Goal: Transaction & Acquisition: Purchase product/service

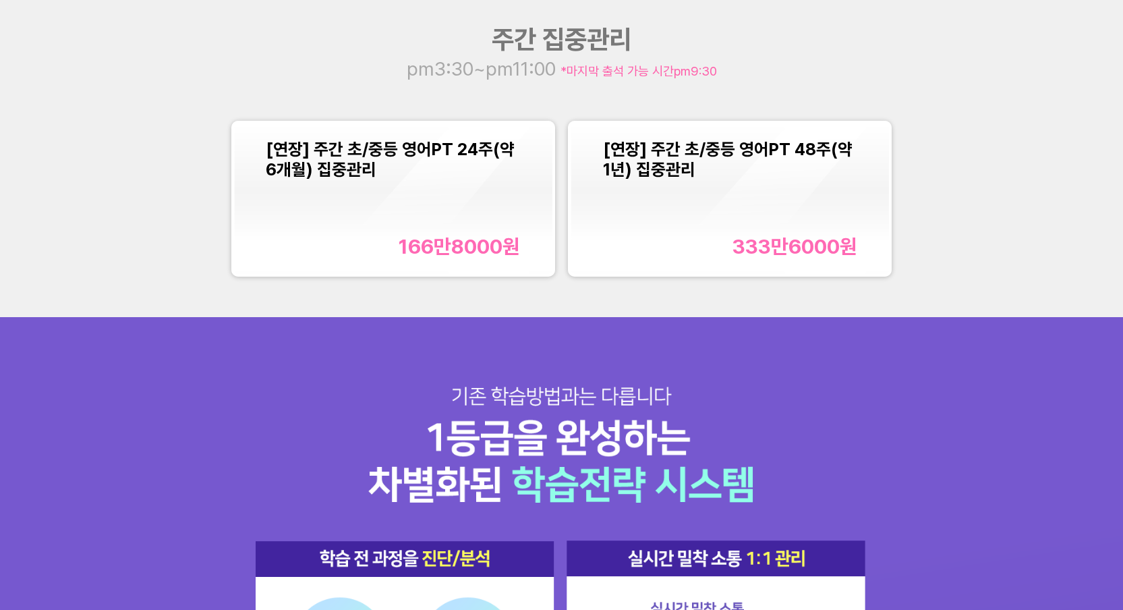
scroll to position [1464, 0]
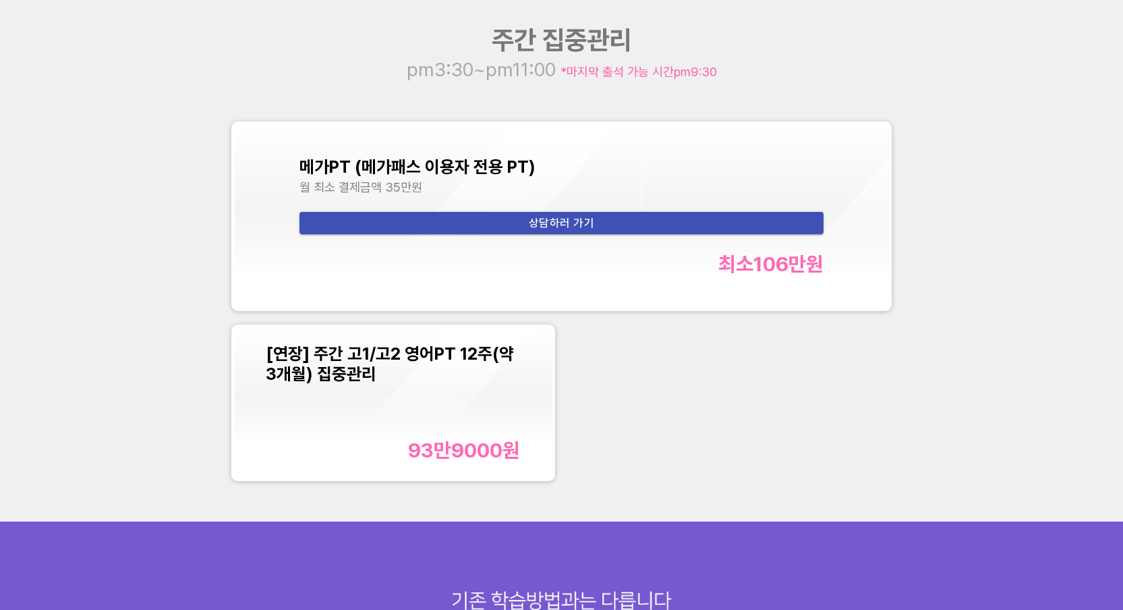
scroll to position [1524, 0]
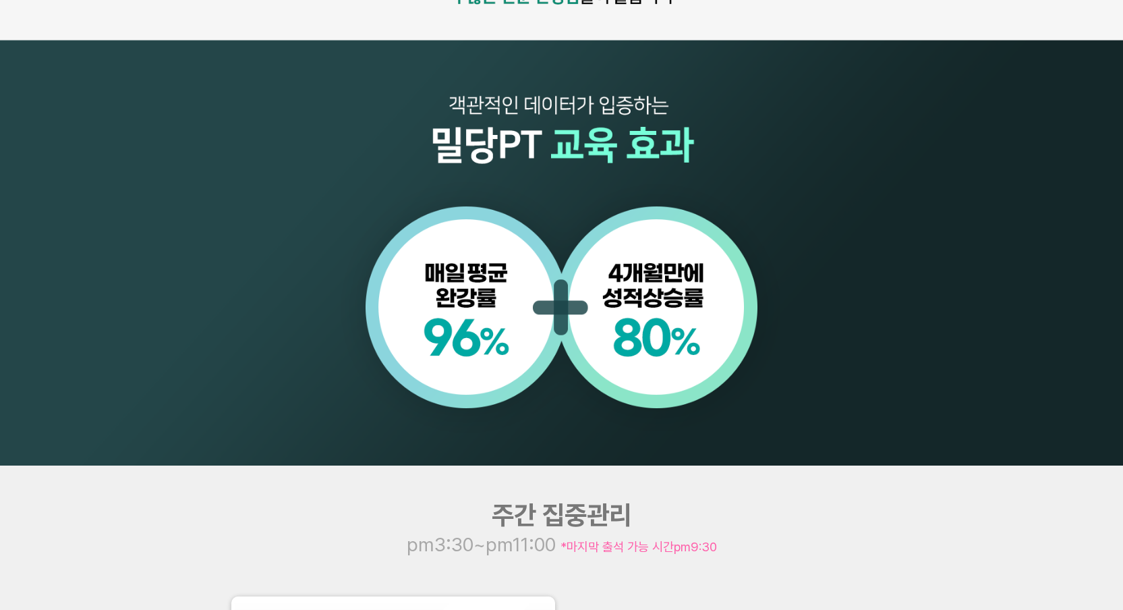
scroll to position [1353, 0]
